Goal: Find specific page/section: Find specific page/section

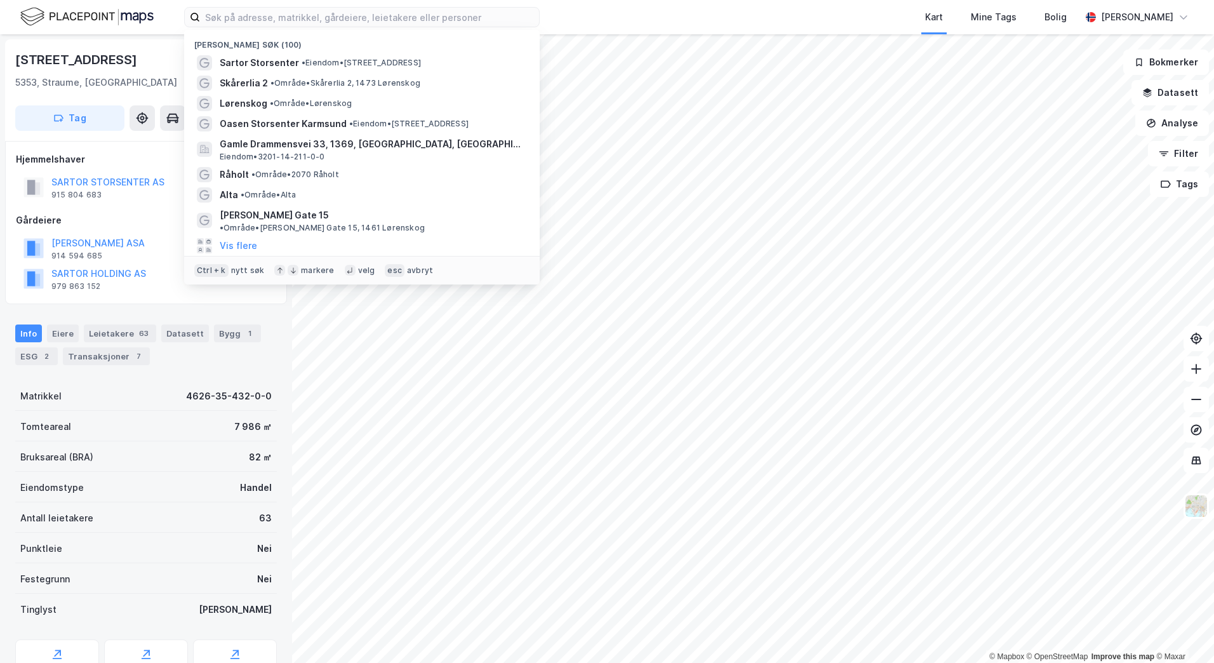
click at [300, 19] on input at bounding box center [369, 17] width 339 height 19
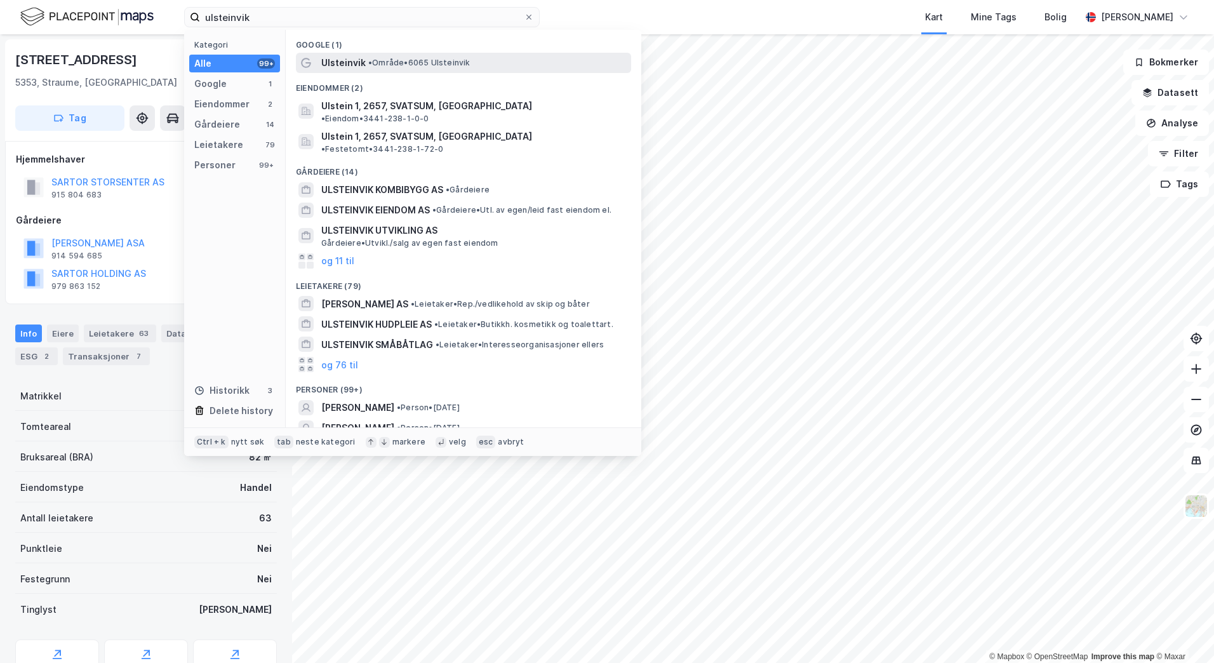
type input "ulsteinvik"
click at [395, 58] on span "• Område • 6065 [GEOGRAPHIC_DATA]" at bounding box center [419, 63] width 102 height 10
